Goal: Task Accomplishment & Management: Manage account settings

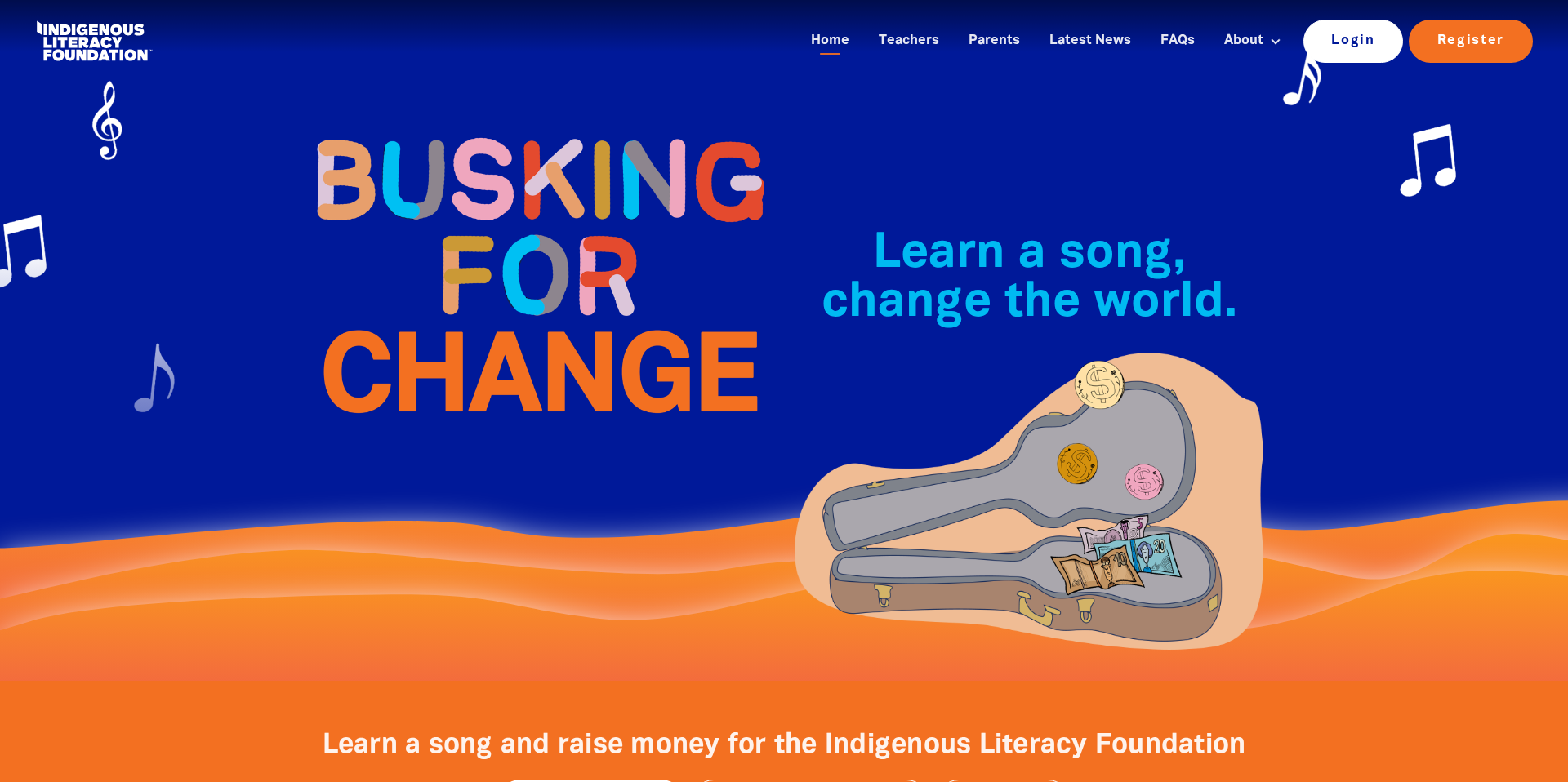
click at [1331, 41] on link "Login" at bounding box center [1353, 40] width 100 height 42
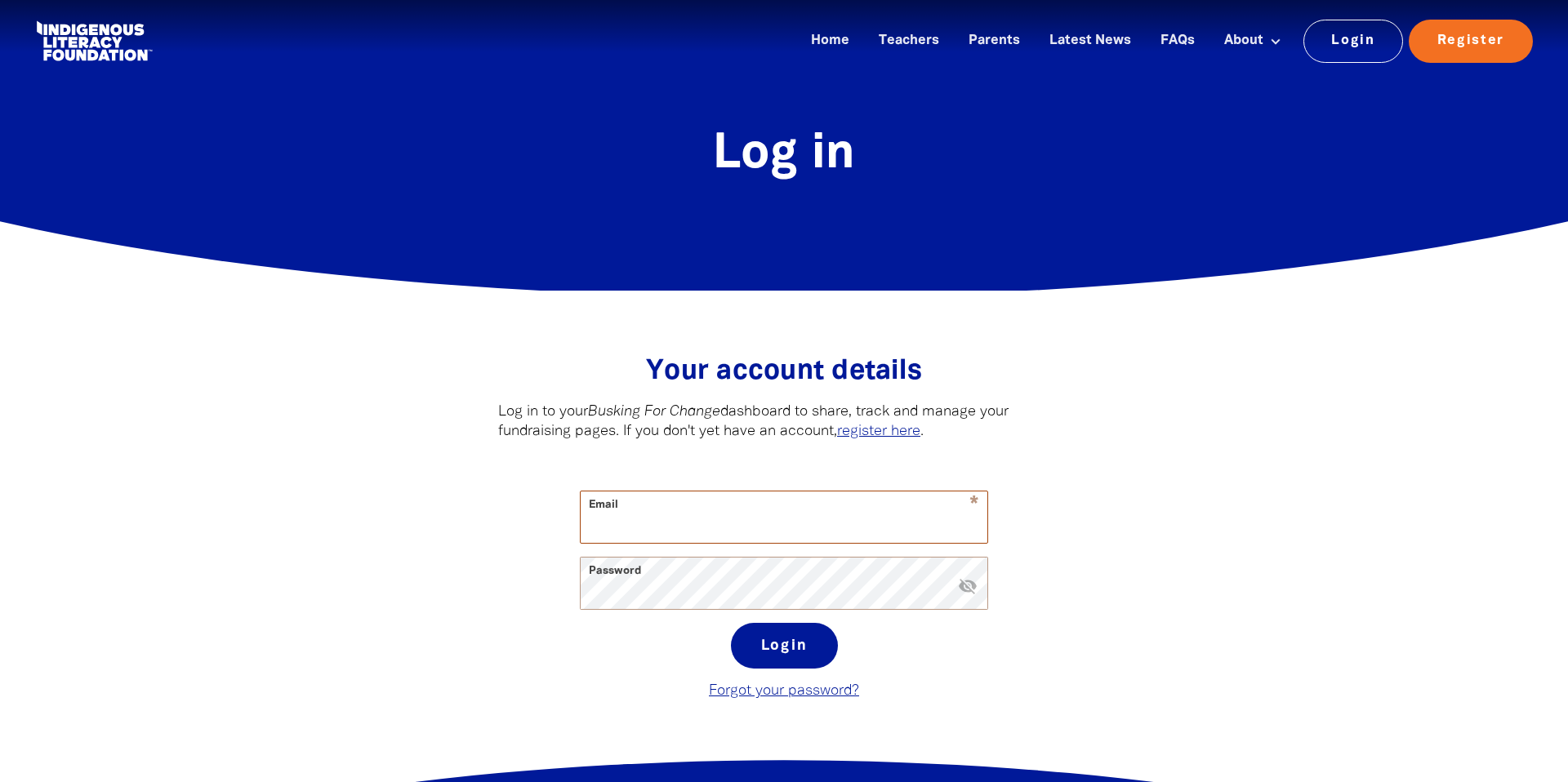
click at [645, 530] on input "Email" at bounding box center [784, 517] width 407 height 52
type input "[PERSON_NAME][EMAIL_ADDRESS][DOMAIN_NAME]"
click at [775, 645] on button "Login" at bounding box center [784, 645] width 107 height 46
click at [574, 583] on div "* Email [PERSON_NAME][EMAIL_ADDRESS][DOMAIN_NAME] Password * visibility_off Log…" at bounding box center [783, 596] width 571 height 212
click at [772, 630] on button "Login" at bounding box center [784, 645] width 107 height 46
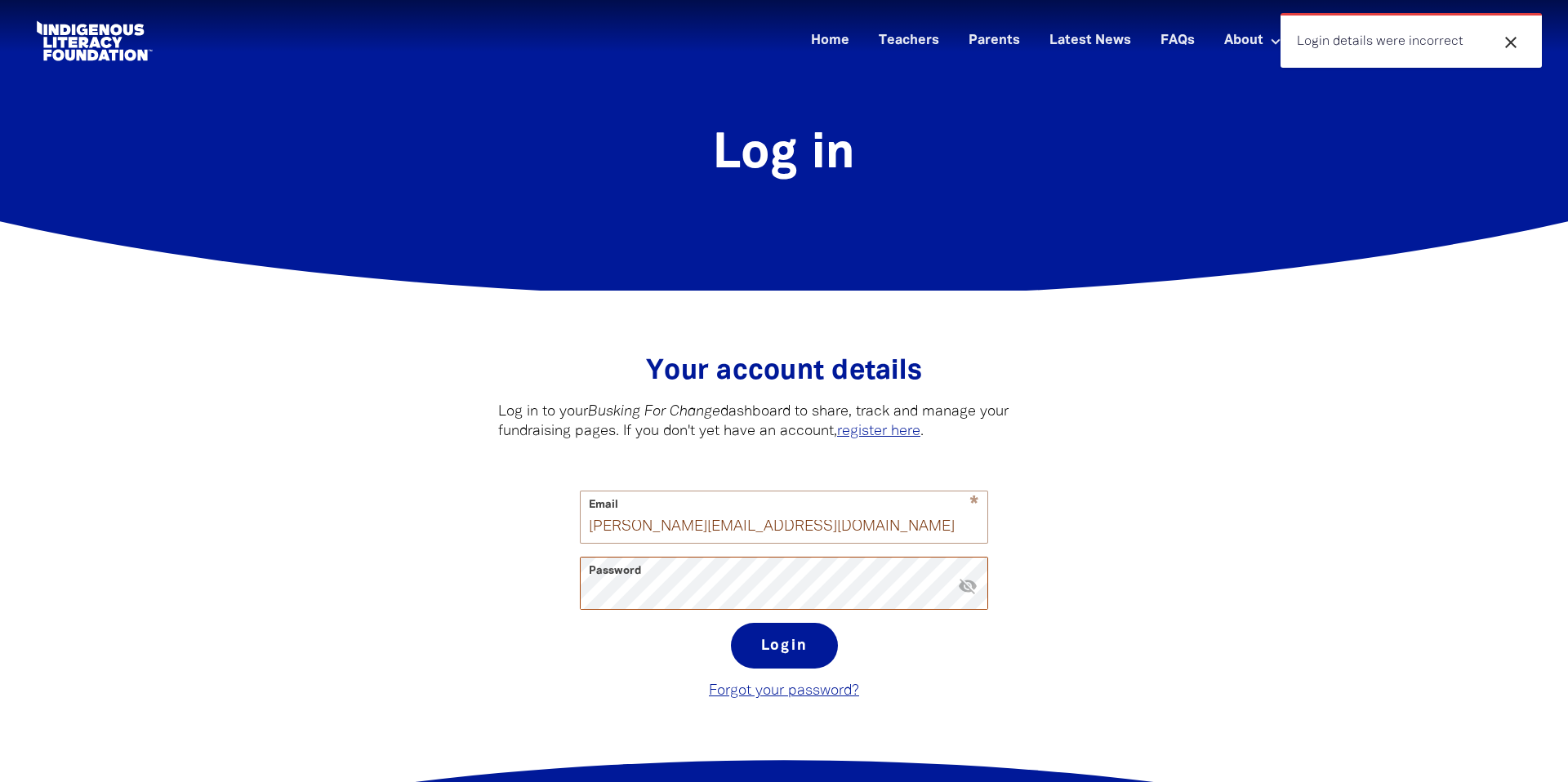
click at [569, 590] on div "* Email [PERSON_NAME][EMAIL_ADDRESS][DOMAIN_NAME] Password * visibility_off Log…" at bounding box center [783, 596] width 571 height 212
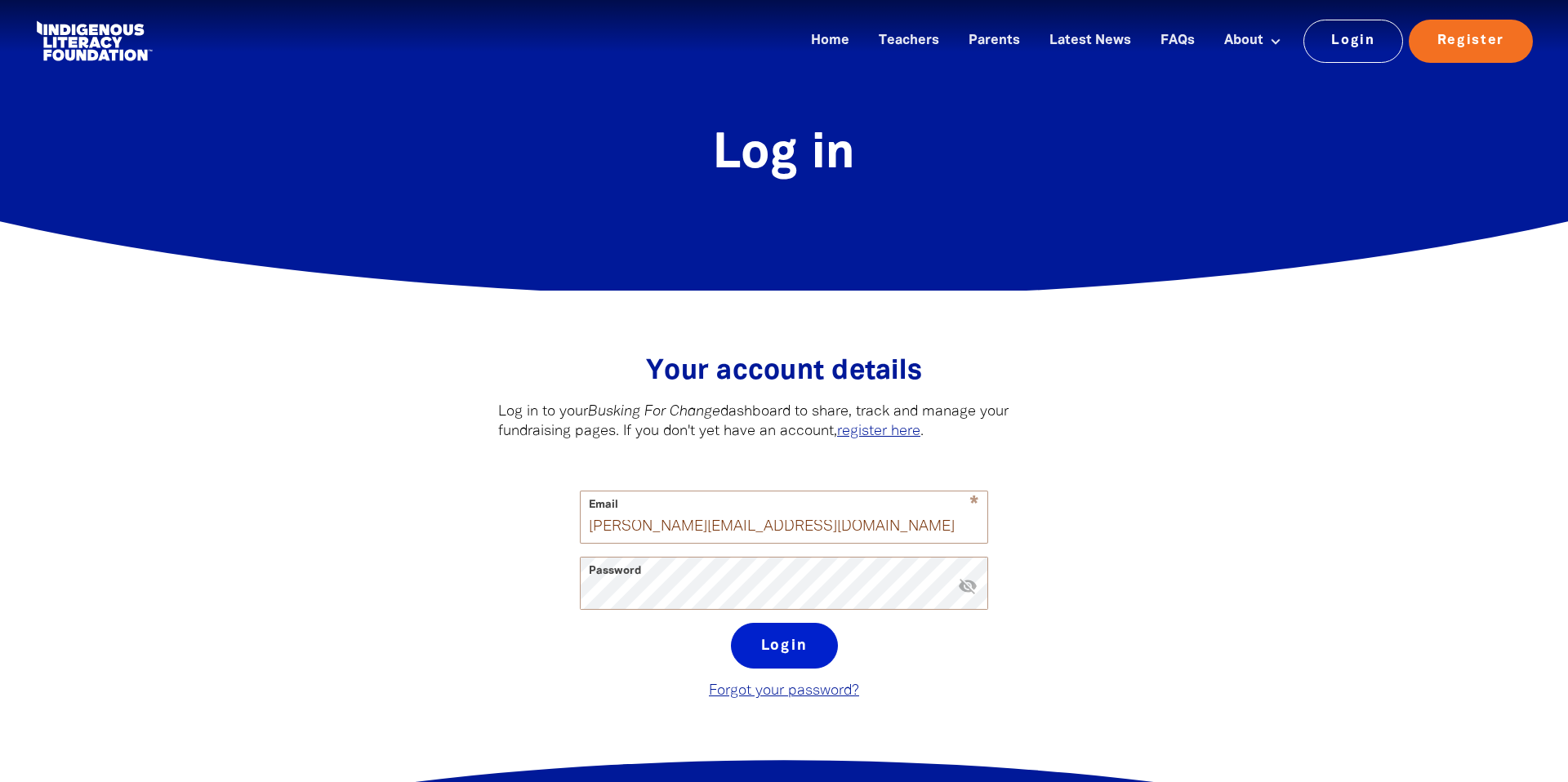
click at [790, 629] on button "Login" at bounding box center [784, 645] width 107 height 46
